Goal: Information Seeking & Learning: Learn about a topic

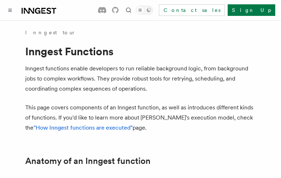
click at [37, 171] on button "TypeScript" at bounding box center [46, 179] width 42 height 16
click at [73, 171] on button "Go" at bounding box center [79, 179] width 13 height 16
